Goal: Book appointment/travel/reservation

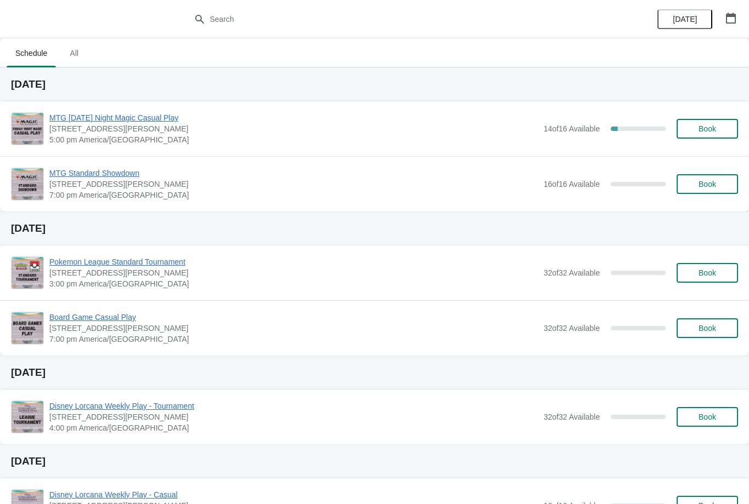
click at [710, 128] on span "Book" at bounding box center [708, 128] width 18 height 9
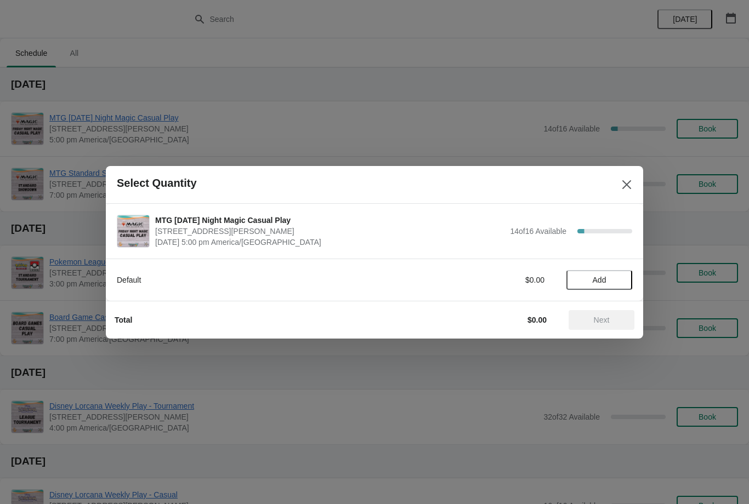
click at [595, 276] on span "Add" at bounding box center [600, 280] width 14 height 9
click at [611, 319] on span "Next" at bounding box center [601, 320] width 48 height 9
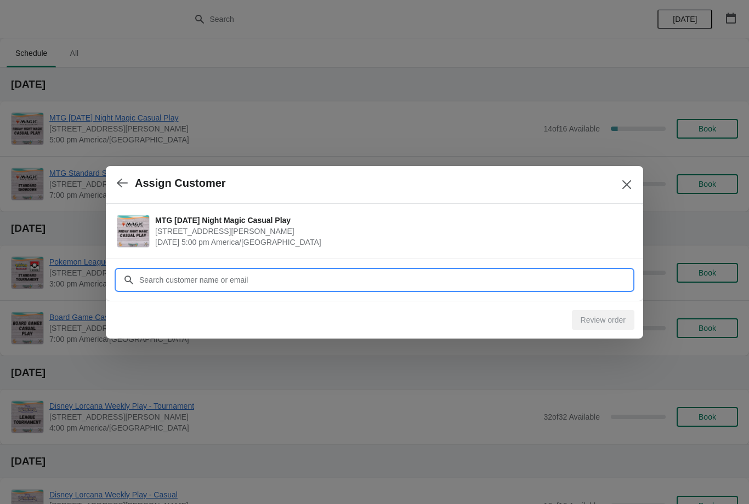
click at [280, 279] on input "Customer" at bounding box center [386, 280] width 494 height 20
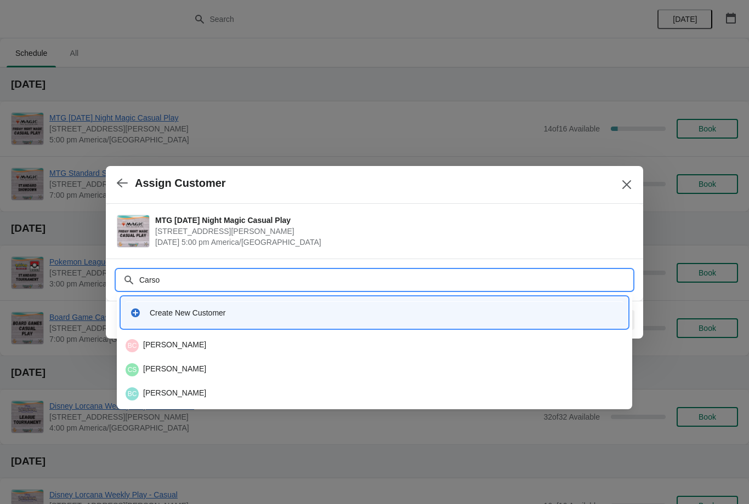
type input "Carsom"
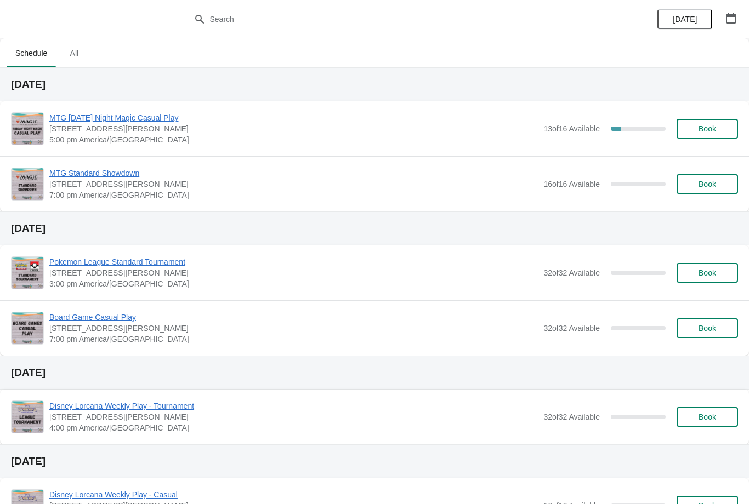
click at [706, 120] on button "Book" at bounding box center [707, 129] width 61 height 20
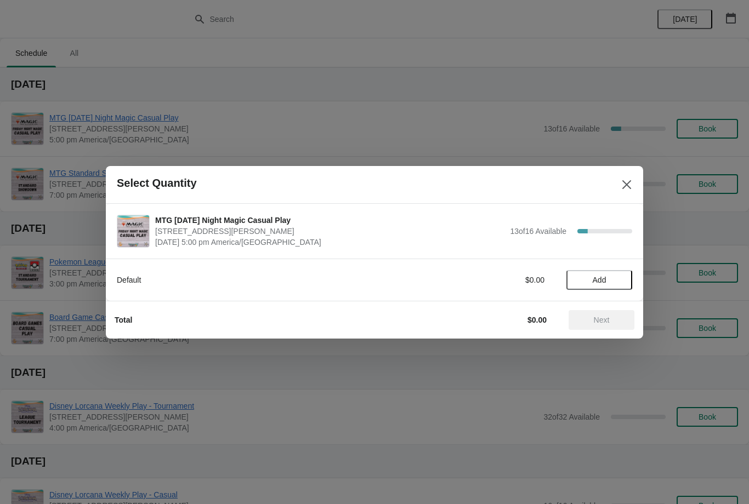
click at [597, 282] on span "Add" at bounding box center [600, 280] width 14 height 9
click at [609, 320] on span "Next" at bounding box center [602, 320] width 16 height 9
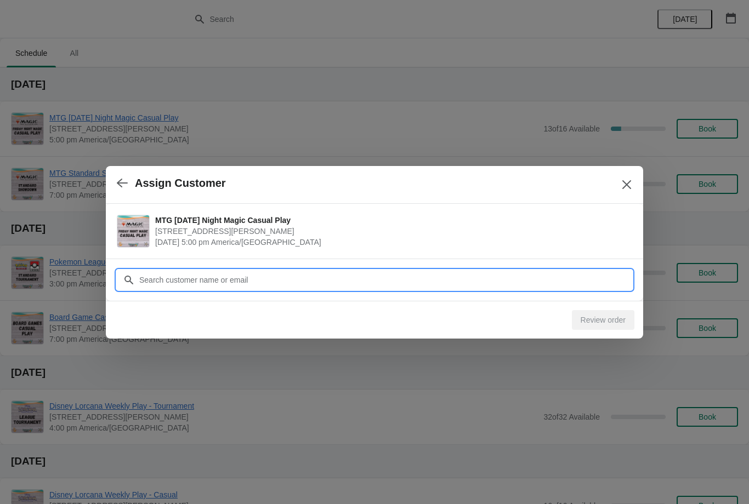
click at [280, 273] on input "Customer" at bounding box center [386, 280] width 494 height 20
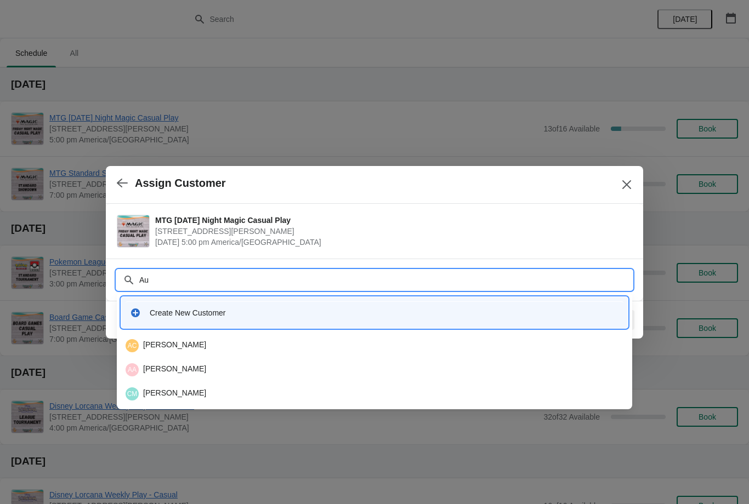
type input "A"
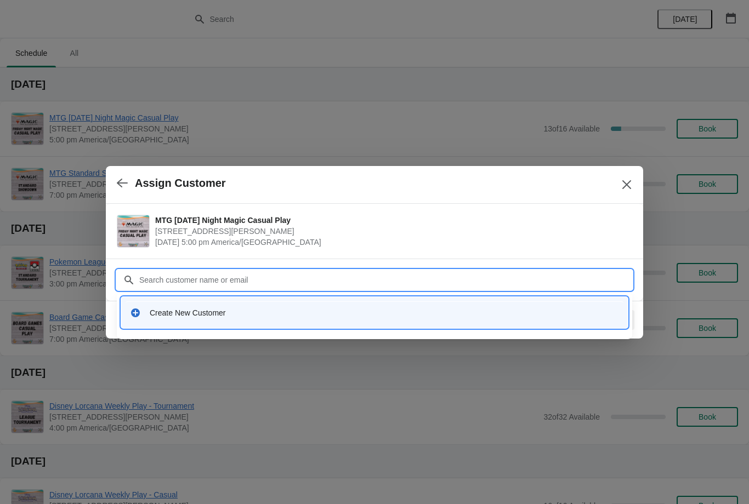
type input "A"
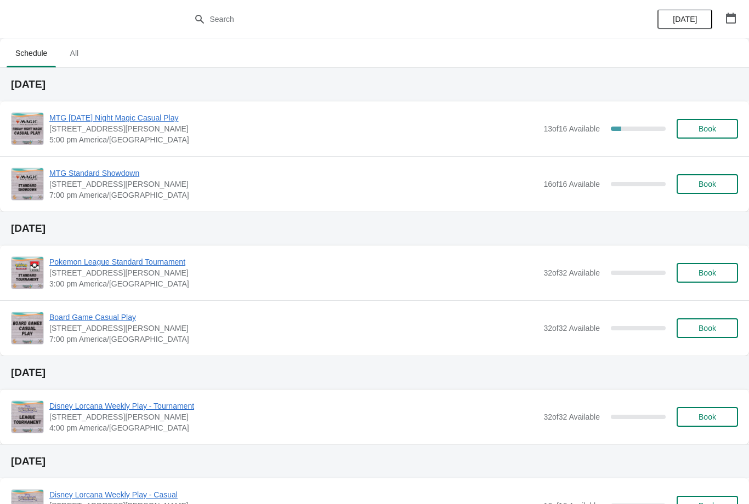
click at [696, 128] on span "Book" at bounding box center [708, 128] width 42 height 9
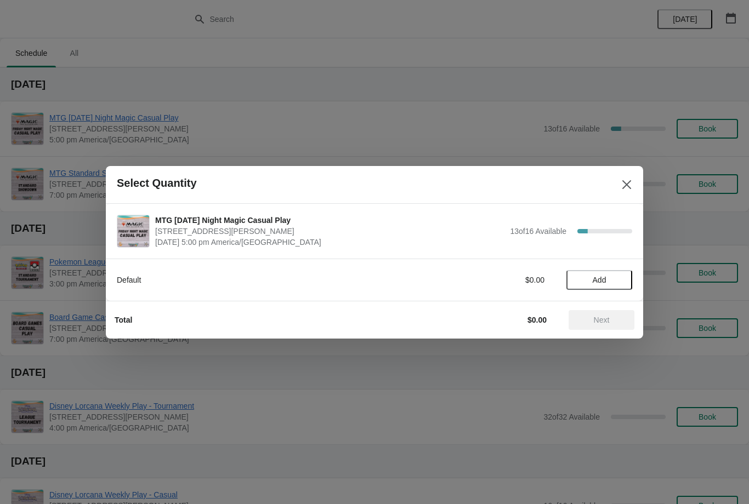
click at [608, 272] on button "Add" at bounding box center [599, 280] width 66 height 20
click at [605, 328] on button "Next" at bounding box center [602, 320] width 66 height 20
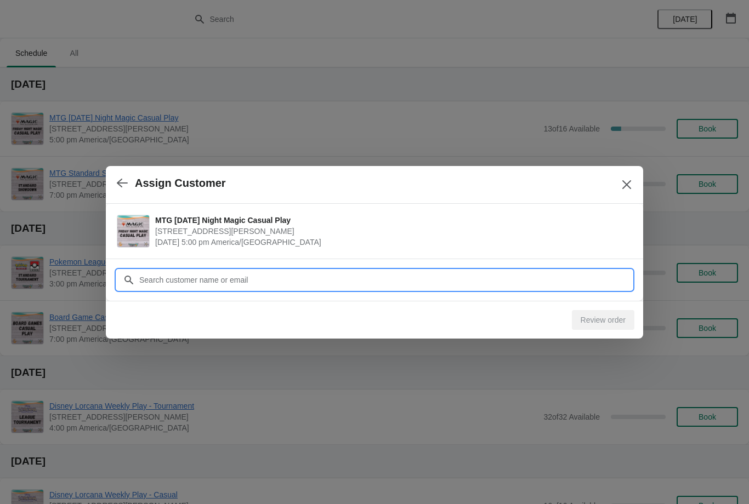
click at [541, 280] on input "Customer" at bounding box center [386, 280] width 494 height 20
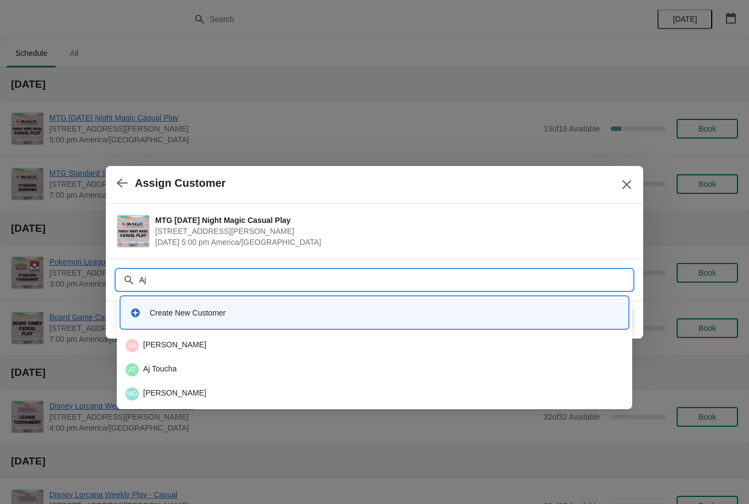
type input "Aja"
click at [192, 350] on div "AA Austin Aja" at bounding box center [375, 345] width 498 height 13
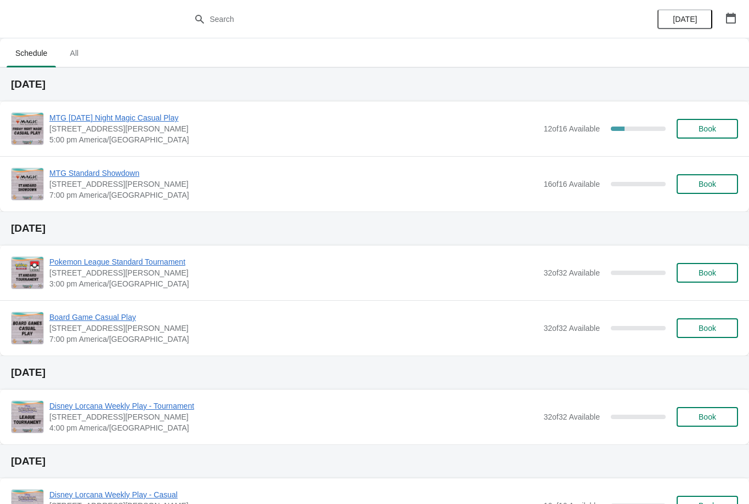
click at [719, 121] on button "Book" at bounding box center [707, 129] width 61 height 20
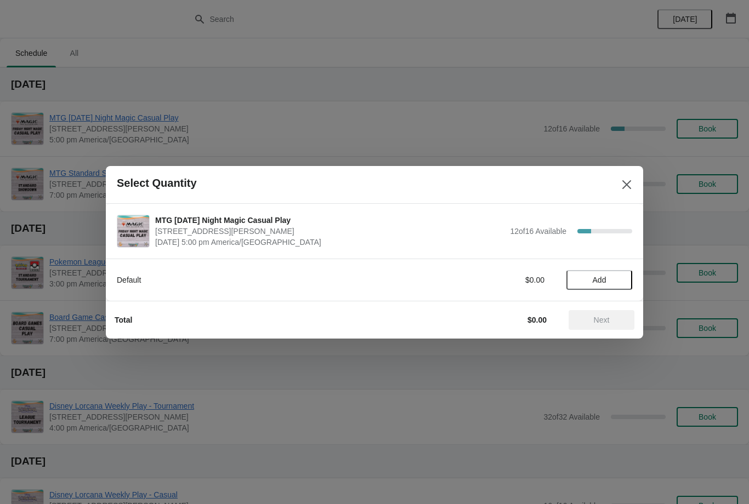
click at [596, 281] on span "Add" at bounding box center [600, 280] width 14 height 9
click at [585, 326] on button "Next" at bounding box center [602, 320] width 66 height 20
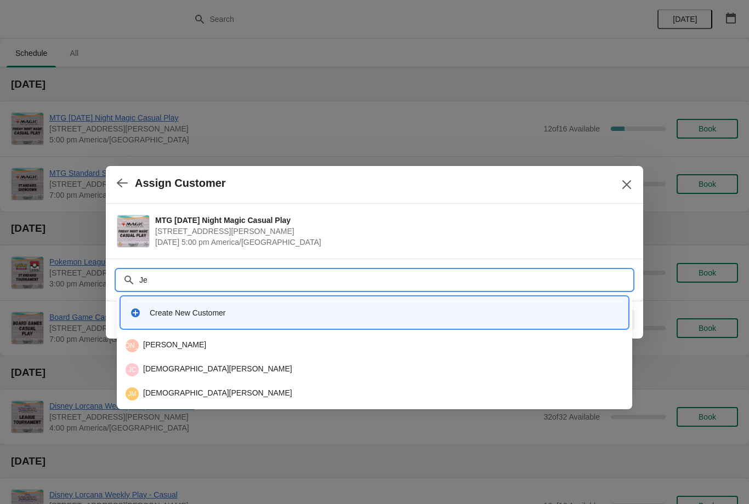
type input "J"
type input "G"
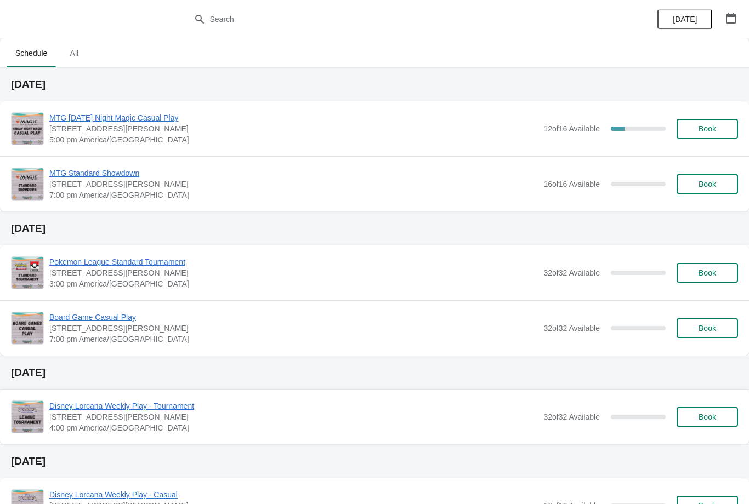
click at [700, 122] on button "Book" at bounding box center [707, 129] width 61 height 20
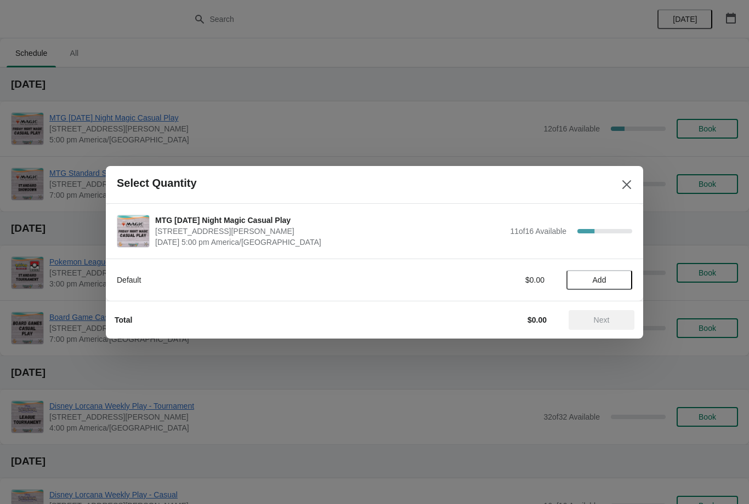
click at [604, 276] on span "Add" at bounding box center [600, 280] width 14 height 9
click at [609, 322] on span "Next" at bounding box center [602, 320] width 16 height 9
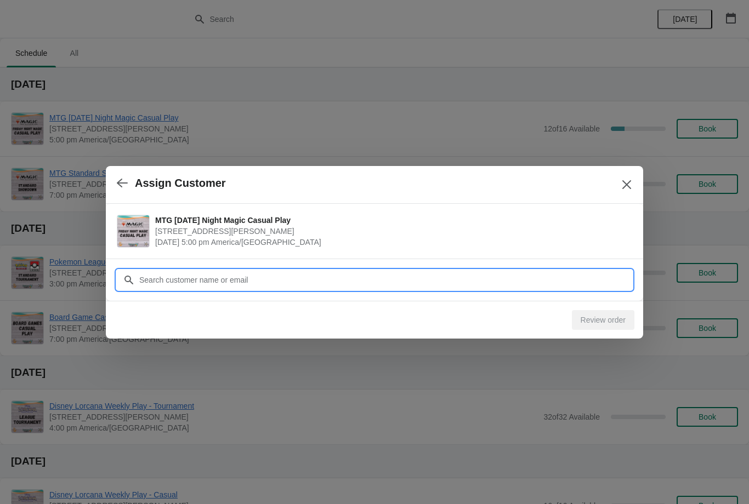
click at [444, 283] on input "Customer" at bounding box center [386, 280] width 494 height 20
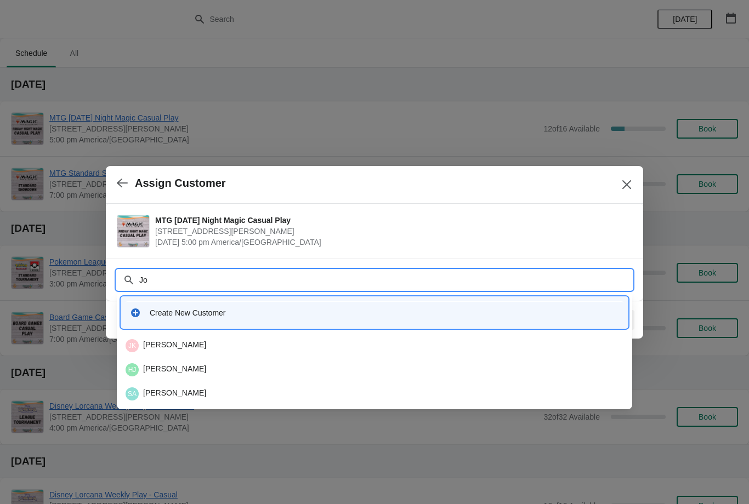
type input "J"
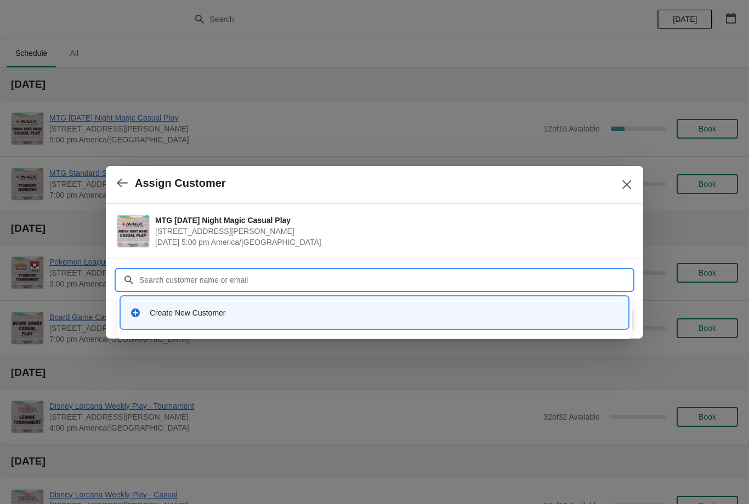
type input "H"
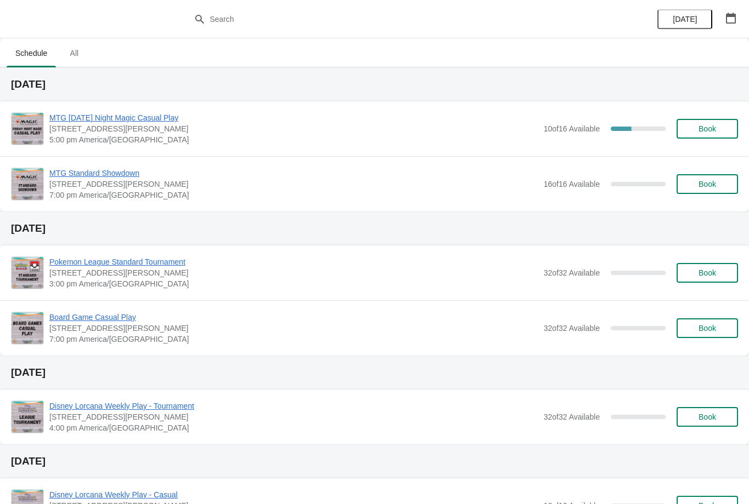
click at [715, 129] on span "Book" at bounding box center [708, 128] width 18 height 9
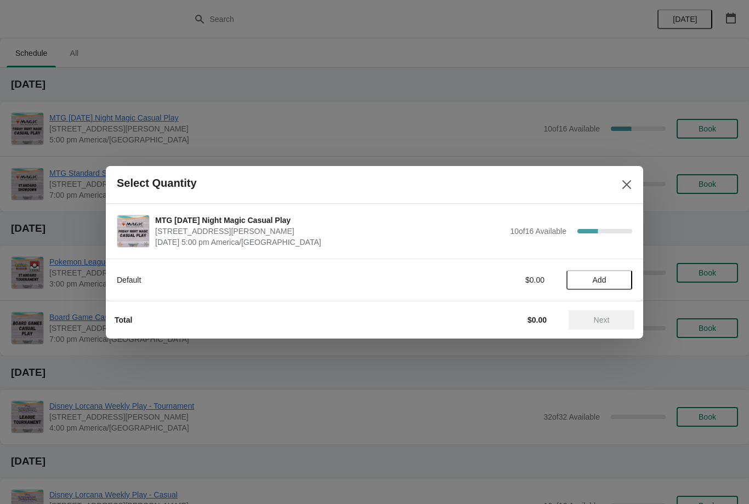
click at [604, 277] on span "Add" at bounding box center [600, 280] width 14 height 9
click at [609, 329] on button "Next" at bounding box center [602, 320] width 66 height 20
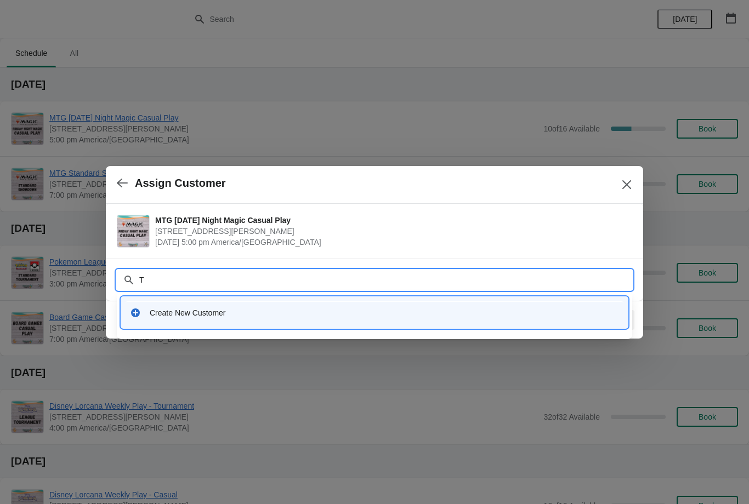
type input "Ty"
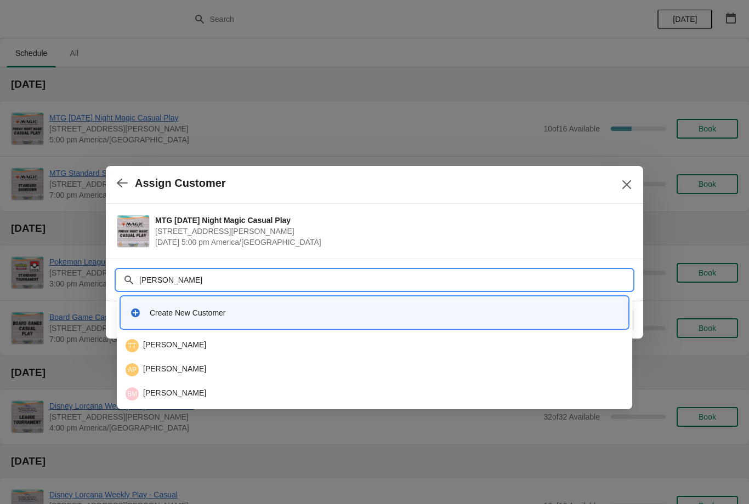
click at [234, 356] on div "TT Ty Tidwell" at bounding box center [374, 346] width 507 height 22
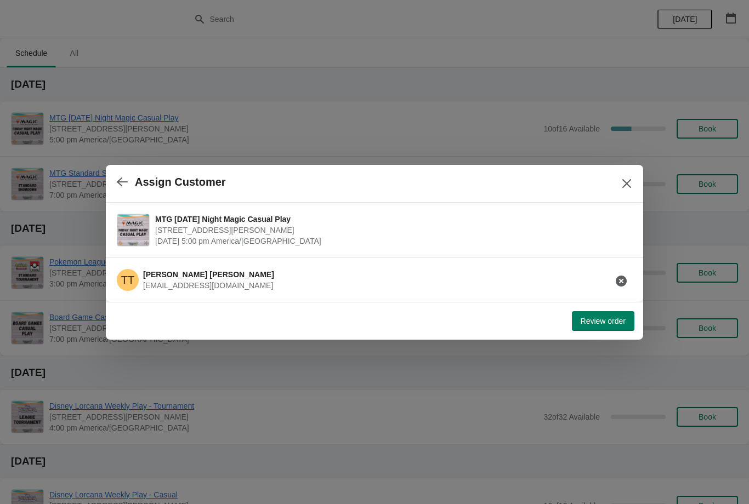
click at [602, 331] on button "Review order" at bounding box center [603, 321] width 63 height 20
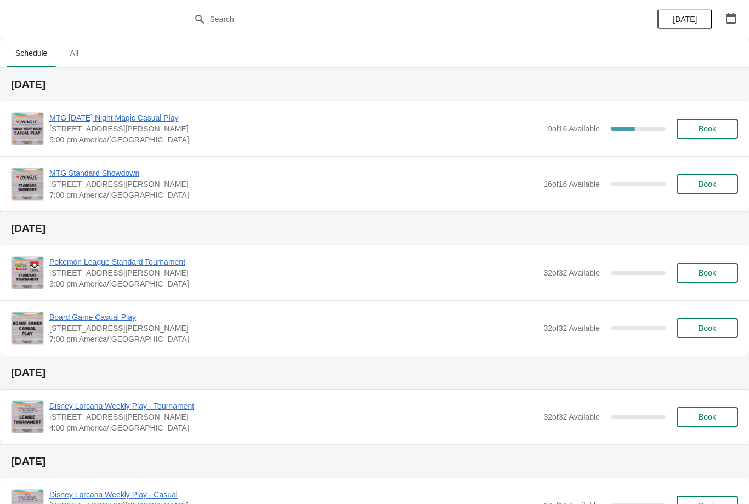
click at [708, 128] on span "Book" at bounding box center [708, 128] width 18 height 9
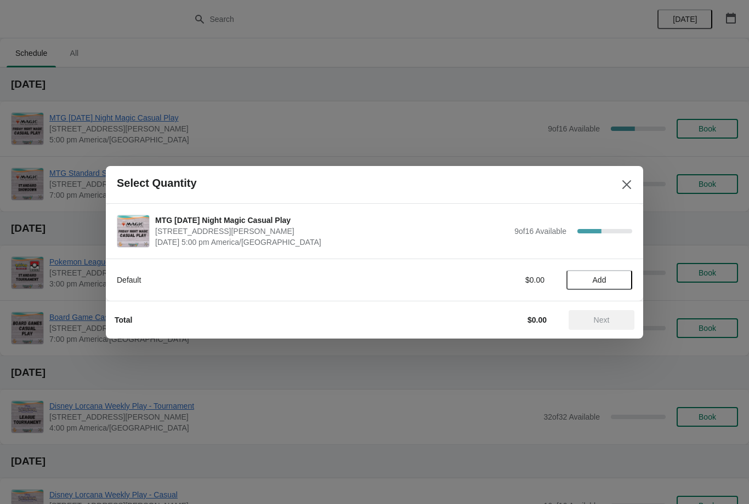
click at [604, 281] on span "Add" at bounding box center [600, 280] width 14 height 9
click at [611, 321] on span "Next" at bounding box center [601, 320] width 48 height 9
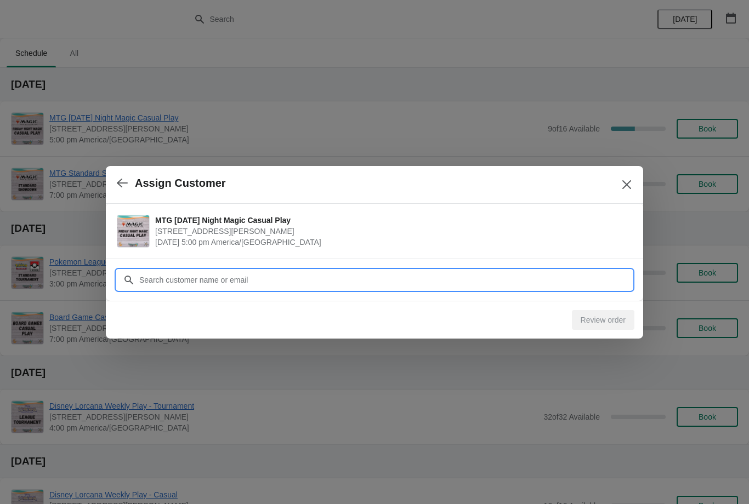
click at [341, 282] on input "Customer" at bounding box center [386, 280] width 494 height 20
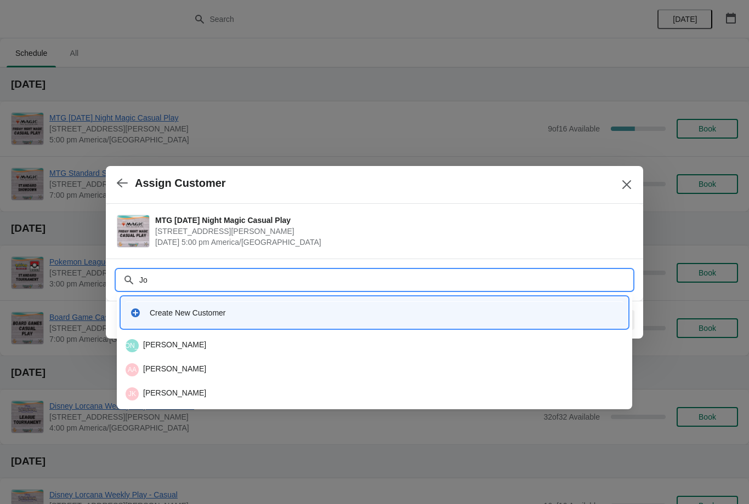
type input "Joe"
click at [220, 349] on div "JK Joe Kennon" at bounding box center [375, 345] width 498 height 13
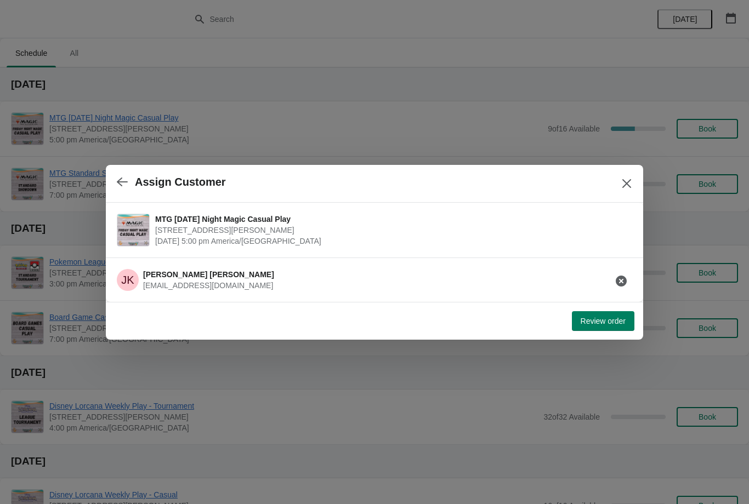
click at [582, 313] on button "Review order" at bounding box center [603, 321] width 63 height 20
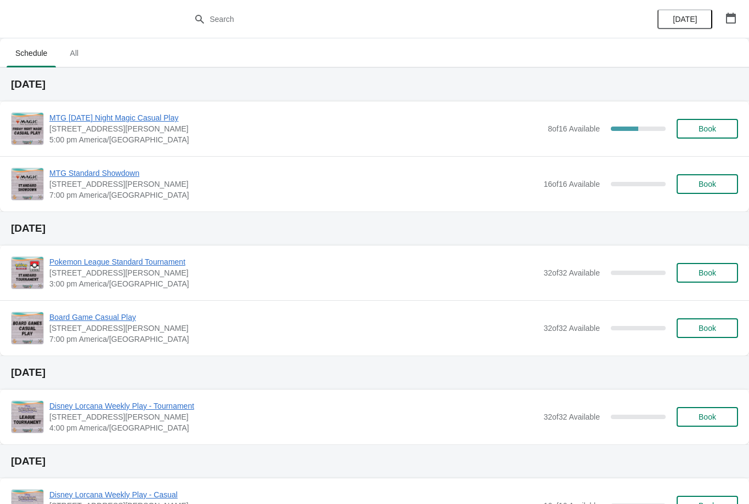
click at [711, 126] on span "Book" at bounding box center [708, 128] width 18 height 9
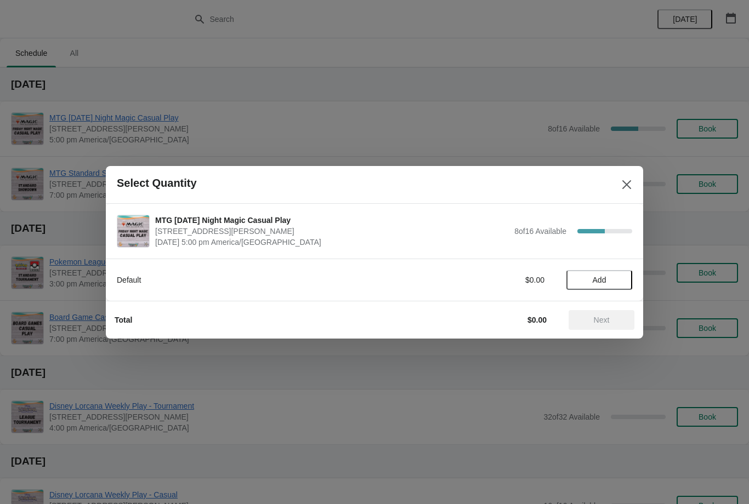
click at [593, 279] on span "Add" at bounding box center [600, 280] width 14 height 9
click at [619, 324] on span "Next" at bounding box center [601, 320] width 48 height 9
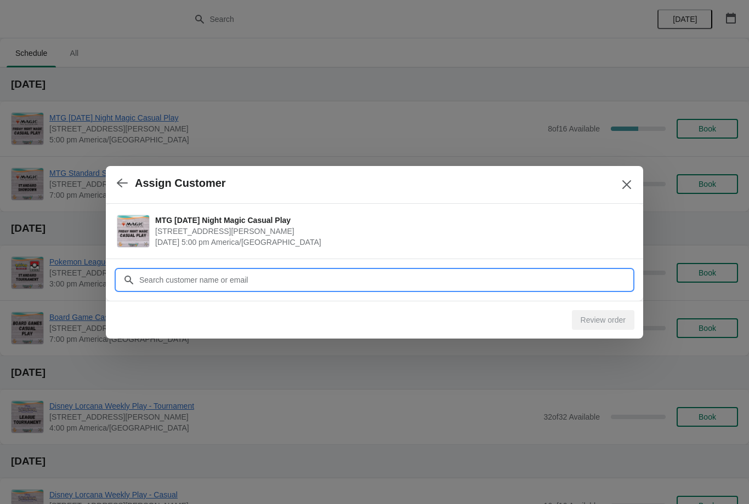
click at [451, 279] on input "Customer" at bounding box center [386, 280] width 494 height 20
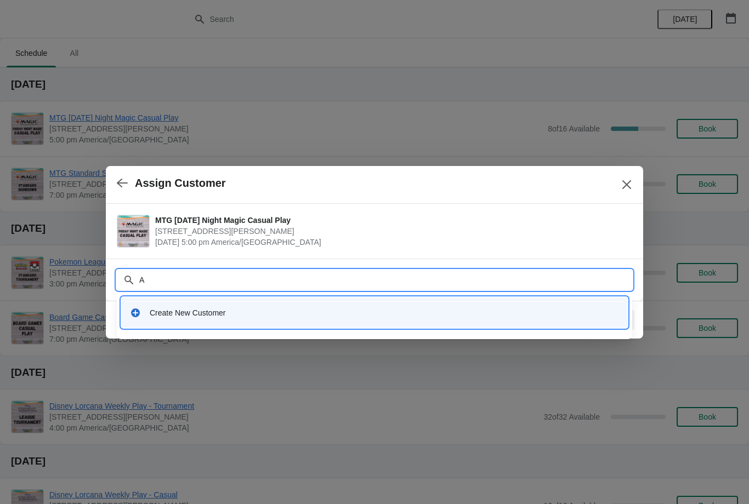
type input "Al"
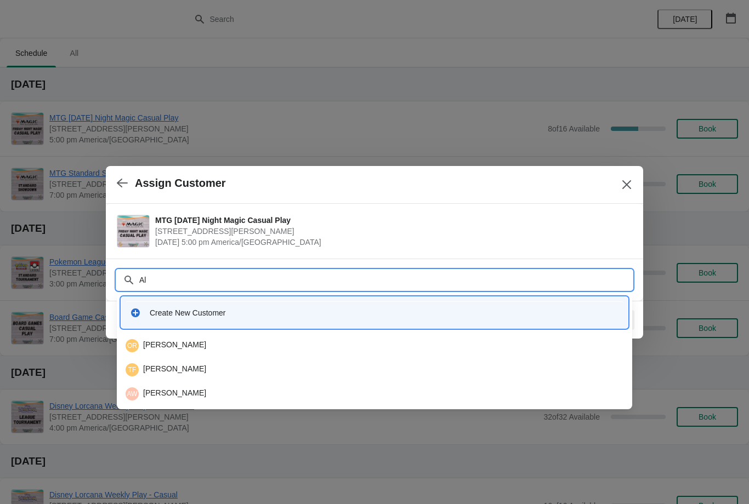
click at [208, 399] on div "AW Alan Welsh" at bounding box center [375, 394] width 498 height 13
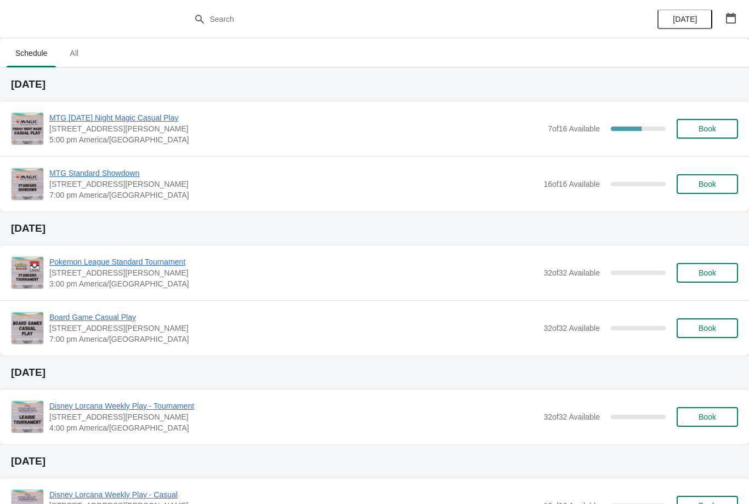
click at [699, 129] on span "Book" at bounding box center [708, 128] width 18 height 9
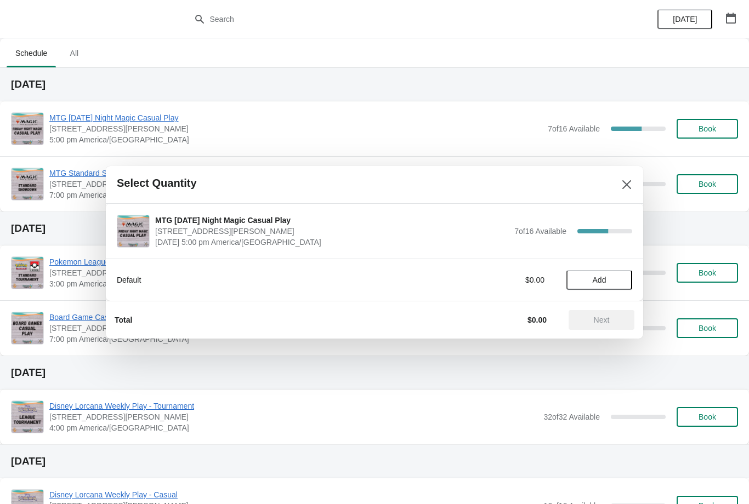
click at [585, 281] on span "Add" at bounding box center [599, 280] width 46 height 9
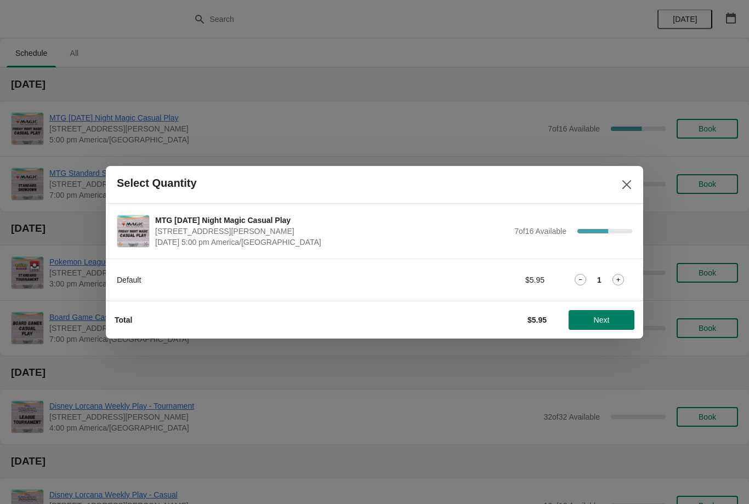
click at [591, 327] on button "Next" at bounding box center [602, 320] width 66 height 20
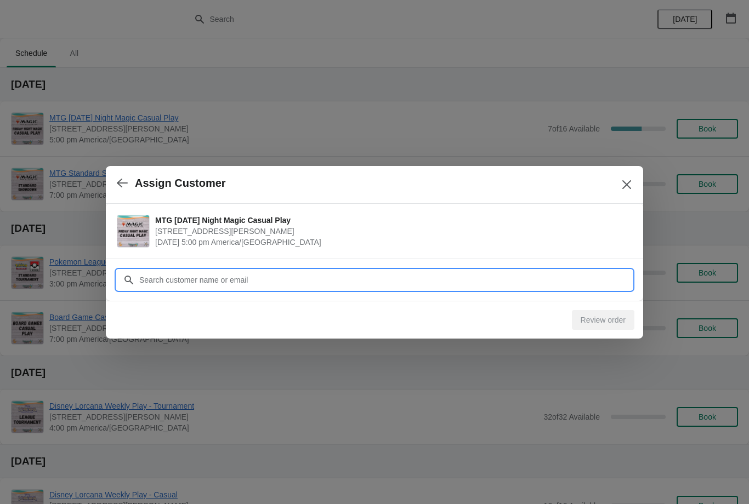
click at [509, 284] on input "Customer" at bounding box center [386, 280] width 494 height 20
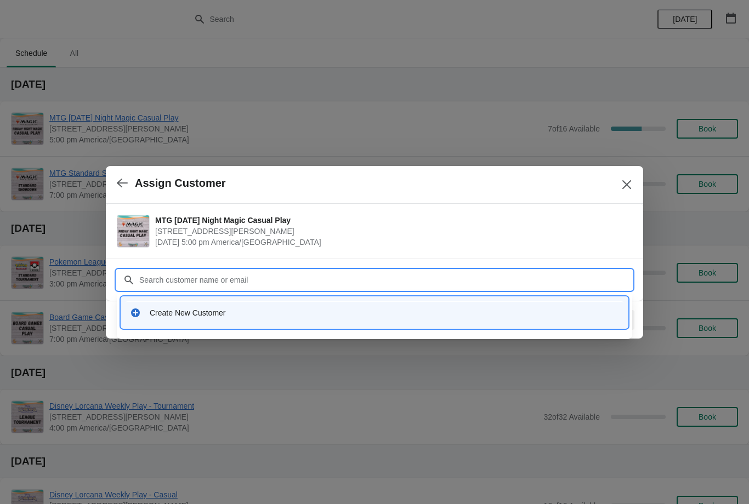
type input "M"
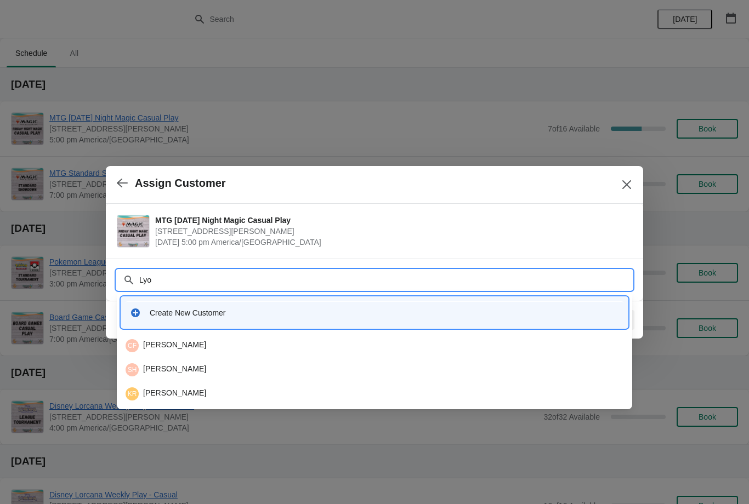
type input "[GEOGRAPHIC_DATA]"
click at [225, 358] on li "[PERSON_NAME]" at bounding box center [374, 369] width 515 height 24
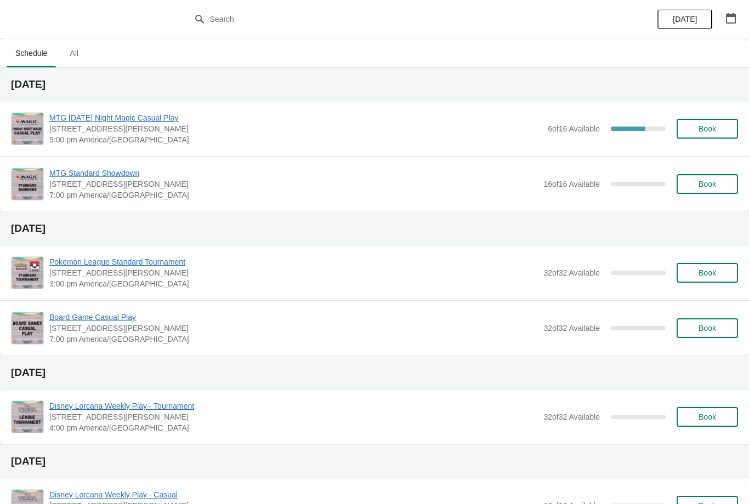
click at [705, 123] on button "Book" at bounding box center [707, 129] width 61 height 20
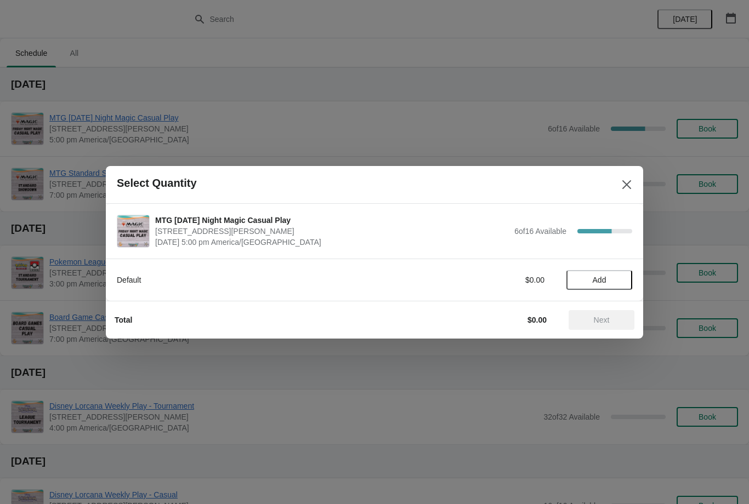
click at [588, 284] on span "Add" at bounding box center [599, 280] width 46 height 9
click at [581, 326] on button "Next" at bounding box center [602, 320] width 66 height 20
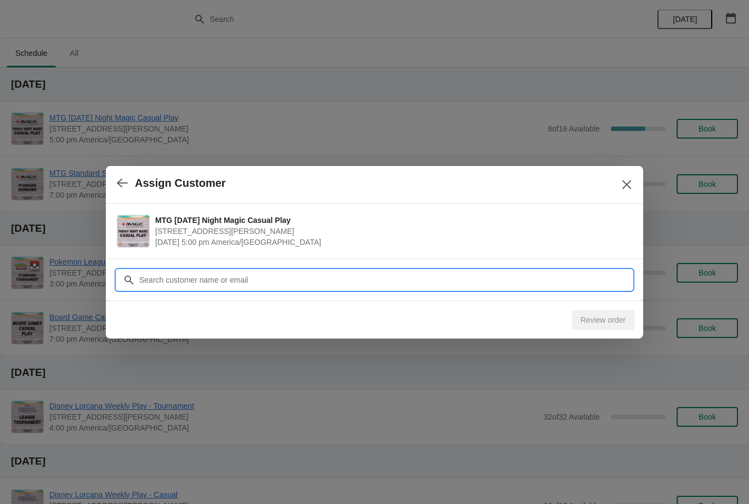
click at [247, 275] on input "Customer" at bounding box center [386, 280] width 494 height 20
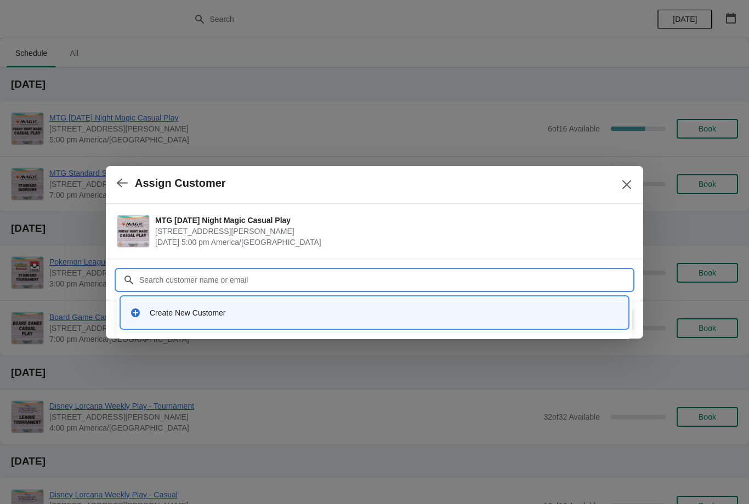
type input "K"
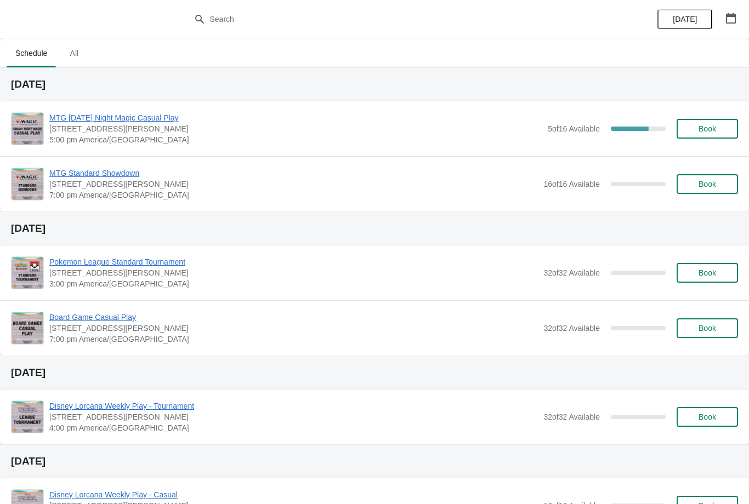
click at [715, 124] on span "Book" at bounding box center [708, 128] width 18 height 9
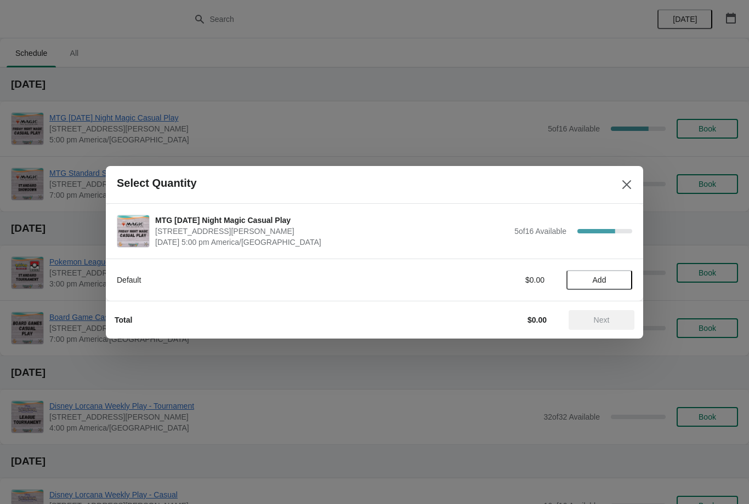
click at [602, 274] on button "Add" at bounding box center [599, 280] width 66 height 20
click at [621, 277] on icon at bounding box center [619, 280] width 12 height 12
click at [603, 317] on span "Next" at bounding box center [602, 320] width 16 height 9
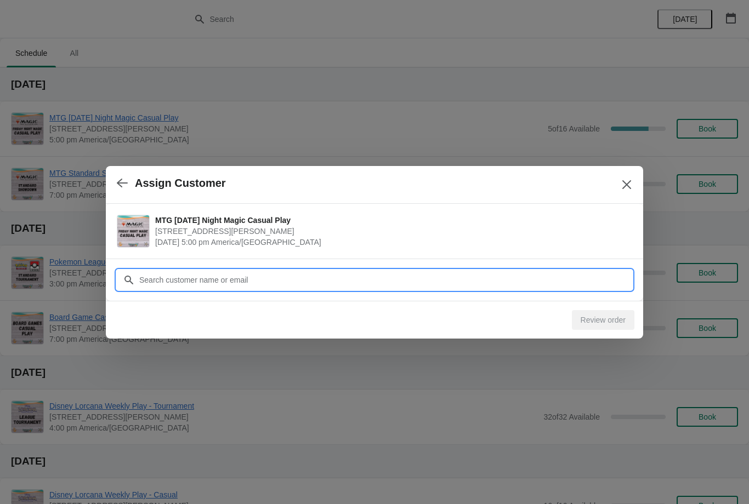
click at [285, 281] on input "Customer" at bounding box center [386, 280] width 494 height 20
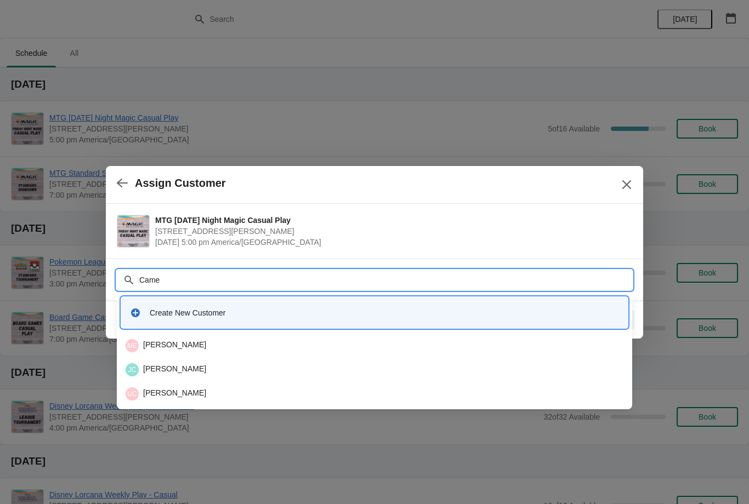
type input "Camer"
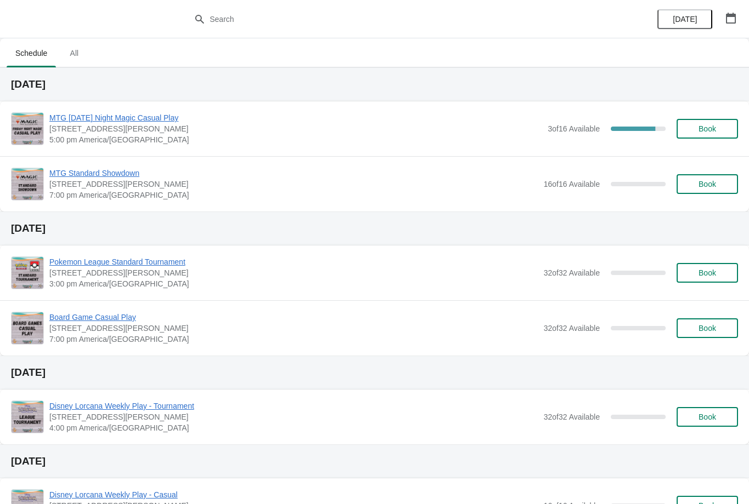
click at [696, 133] on button "Book" at bounding box center [707, 129] width 61 height 20
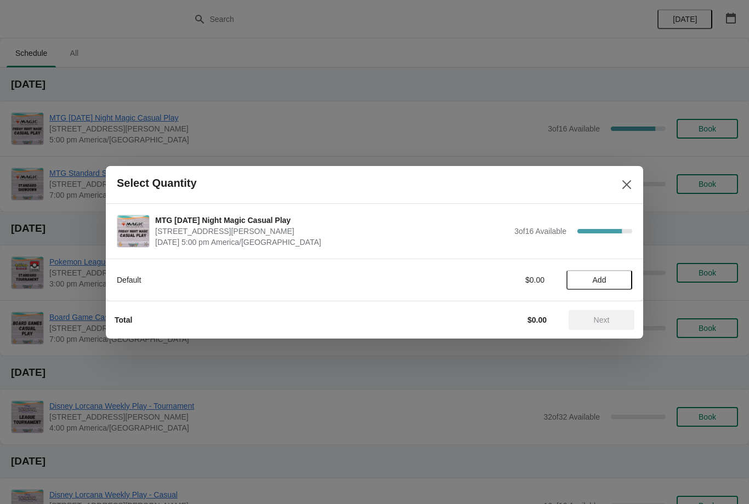
click at [599, 282] on span "Add" at bounding box center [600, 280] width 14 height 9
click at [602, 321] on span "Next" at bounding box center [602, 320] width 16 height 9
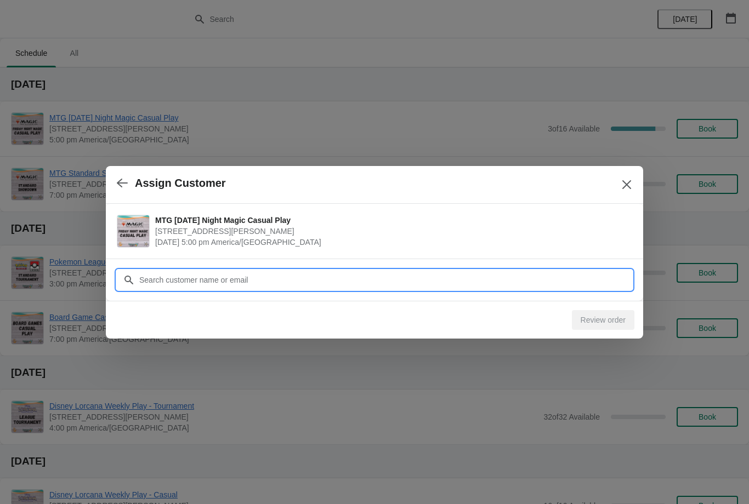
click at [272, 285] on input "Customer" at bounding box center [386, 280] width 494 height 20
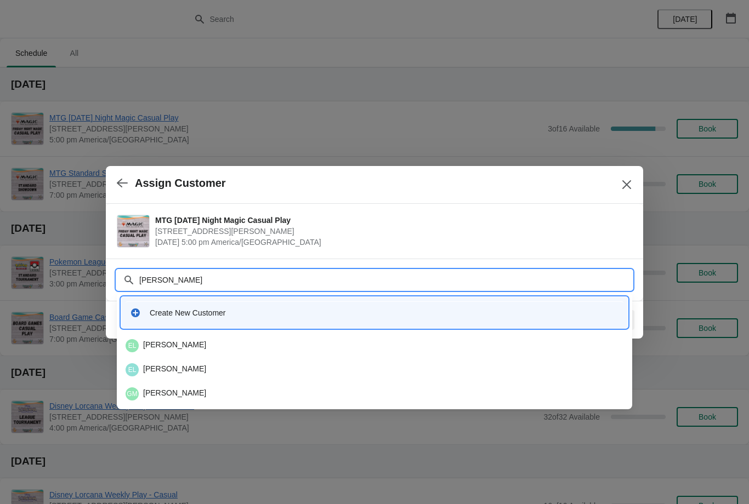
type input "Eric"
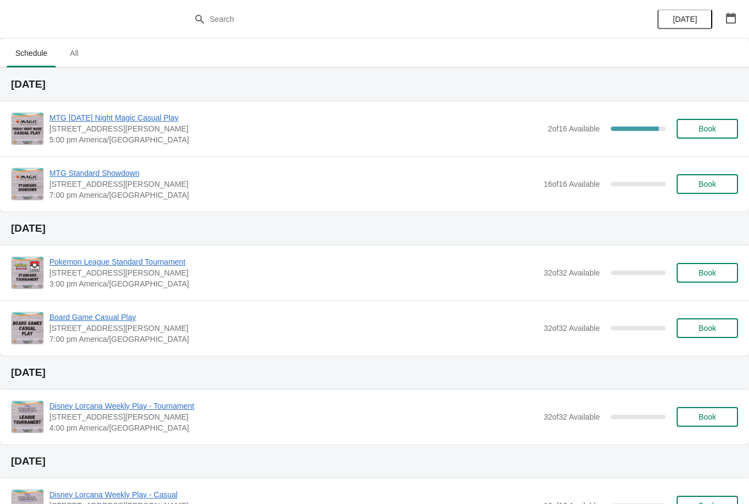
click at [716, 137] on button "Book" at bounding box center [707, 129] width 61 height 20
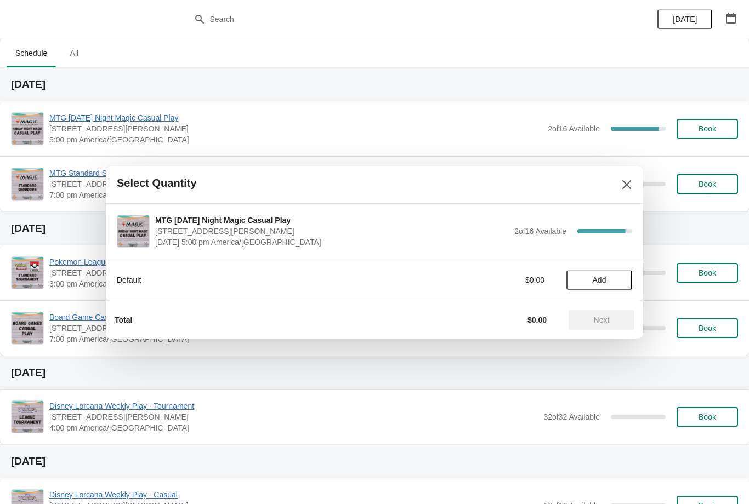
click at [599, 277] on span "Add" at bounding box center [600, 280] width 14 height 9
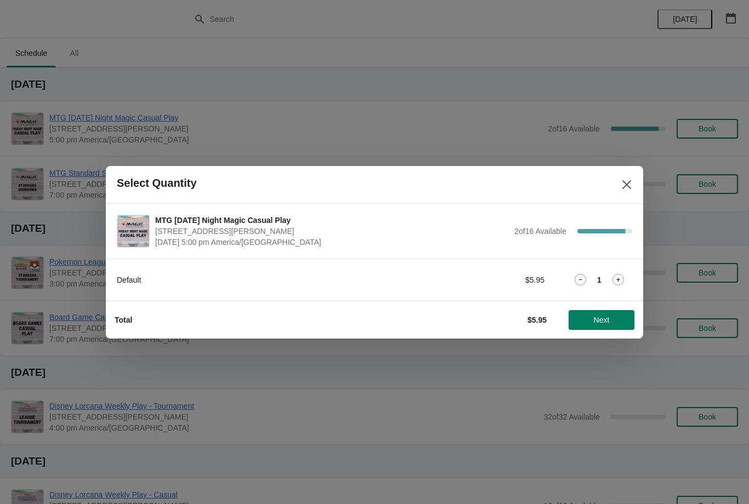
click at [608, 326] on button "Next" at bounding box center [602, 320] width 66 height 20
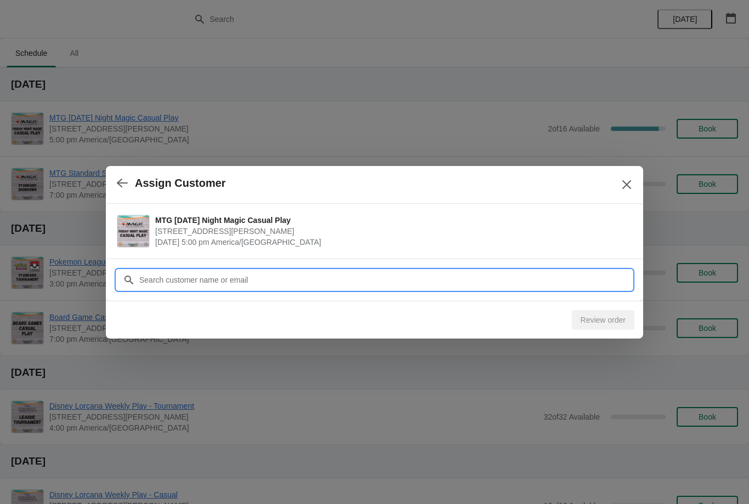
click at [309, 284] on input "Customer" at bounding box center [386, 280] width 494 height 20
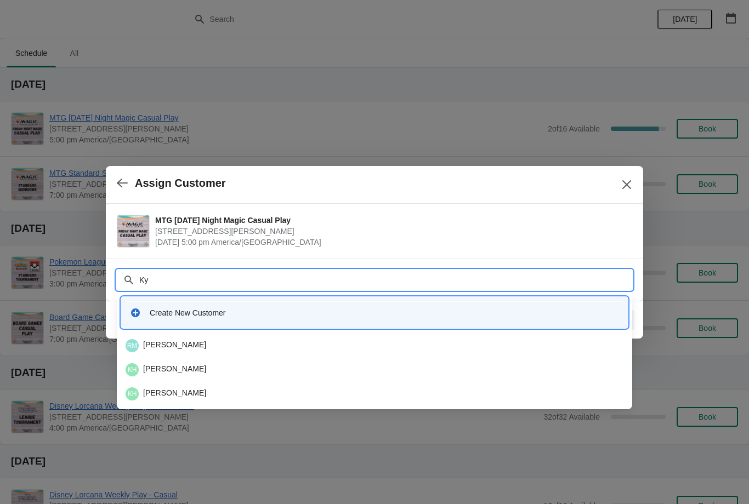
type input "K"
type input "Cr"
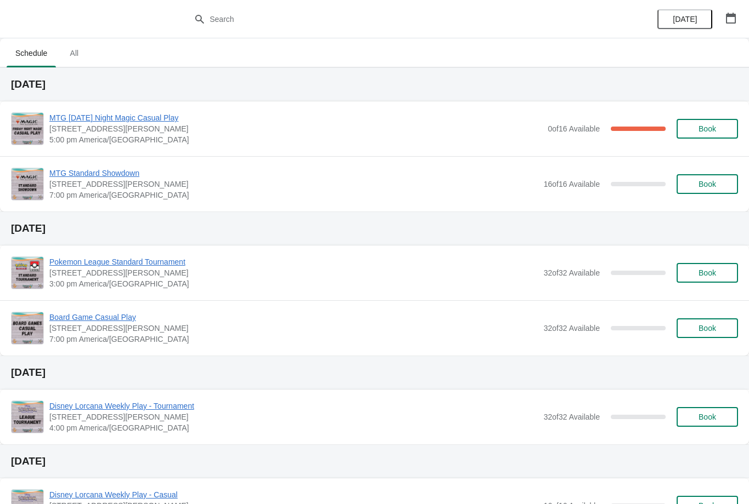
click at [692, 117] on div "MTG [DATE] Night Magic Casual Play [STREET_ADDRESS][PERSON_NAME] 5:00 pm Americ…" at bounding box center [393, 128] width 689 height 33
click at [704, 131] on span "Book" at bounding box center [708, 128] width 18 height 9
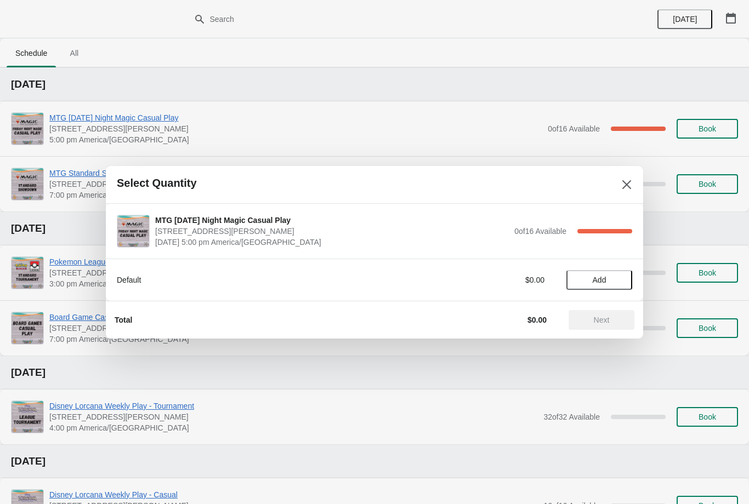
click at [599, 285] on span "Add" at bounding box center [600, 280] width 14 height 9
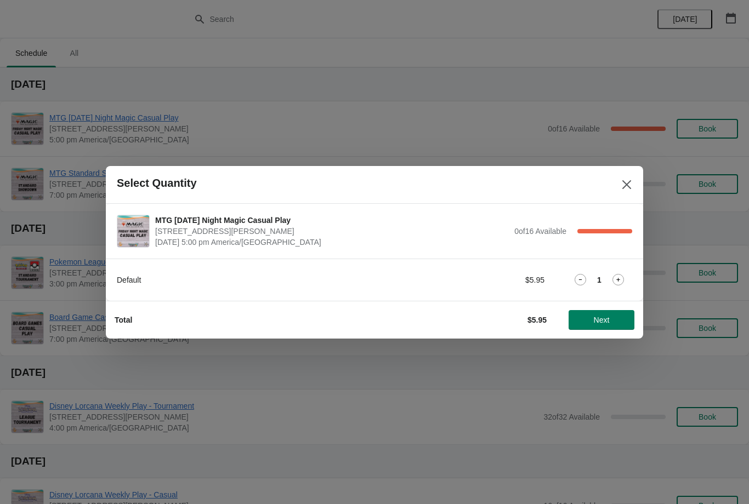
click at [591, 322] on span "Next" at bounding box center [601, 320] width 48 height 9
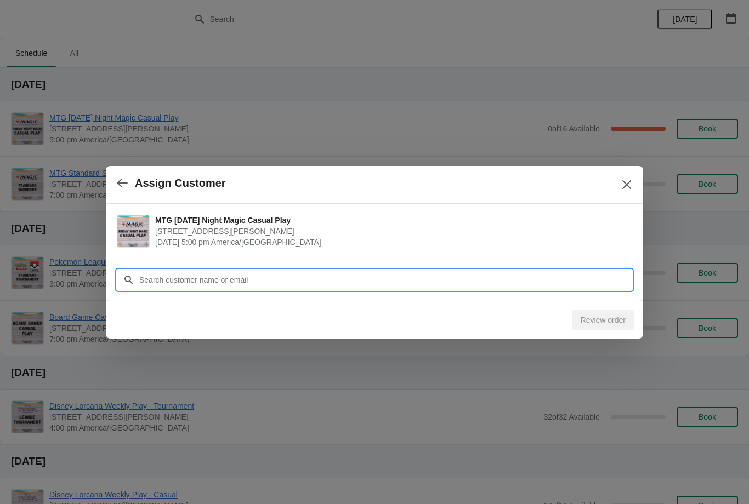
click at [403, 281] on input "Customer" at bounding box center [386, 280] width 494 height 20
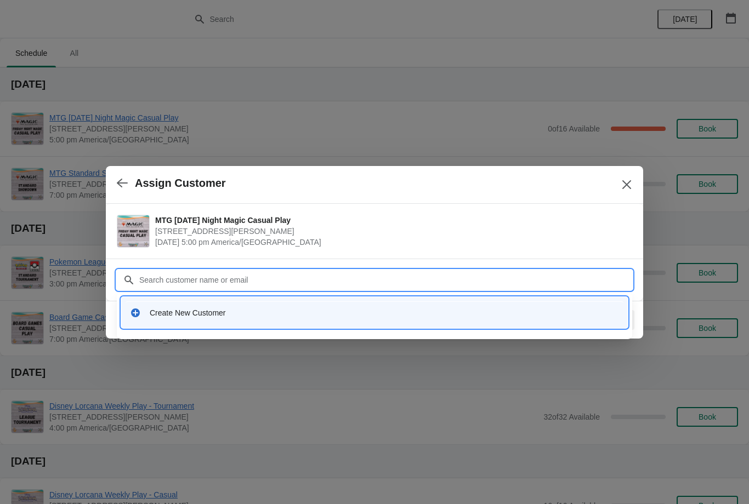
type input "M"
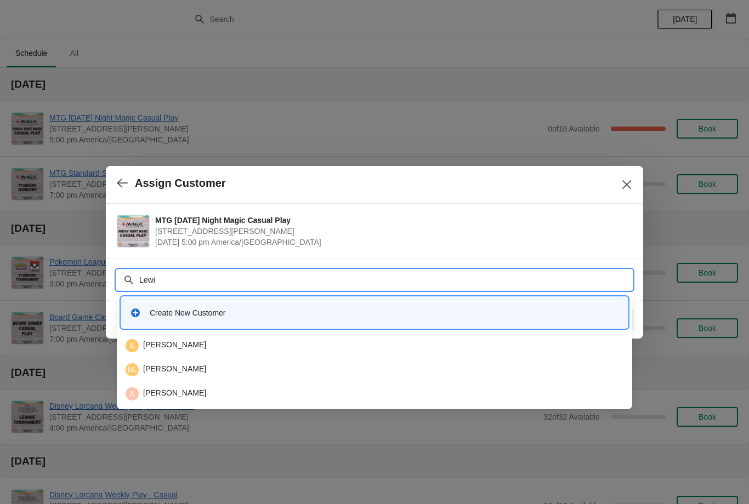
type input "[PERSON_NAME]"
click at [218, 375] on div "ML [PERSON_NAME]" at bounding box center [375, 370] width 498 height 13
